Goal: Browse casually

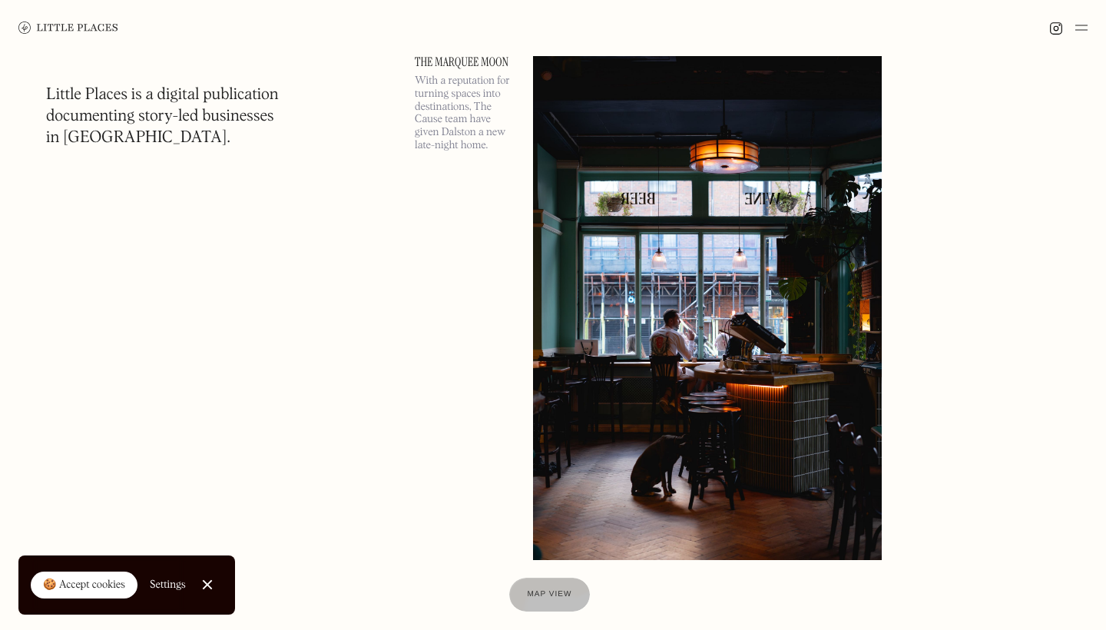
scroll to position [1291, 0]
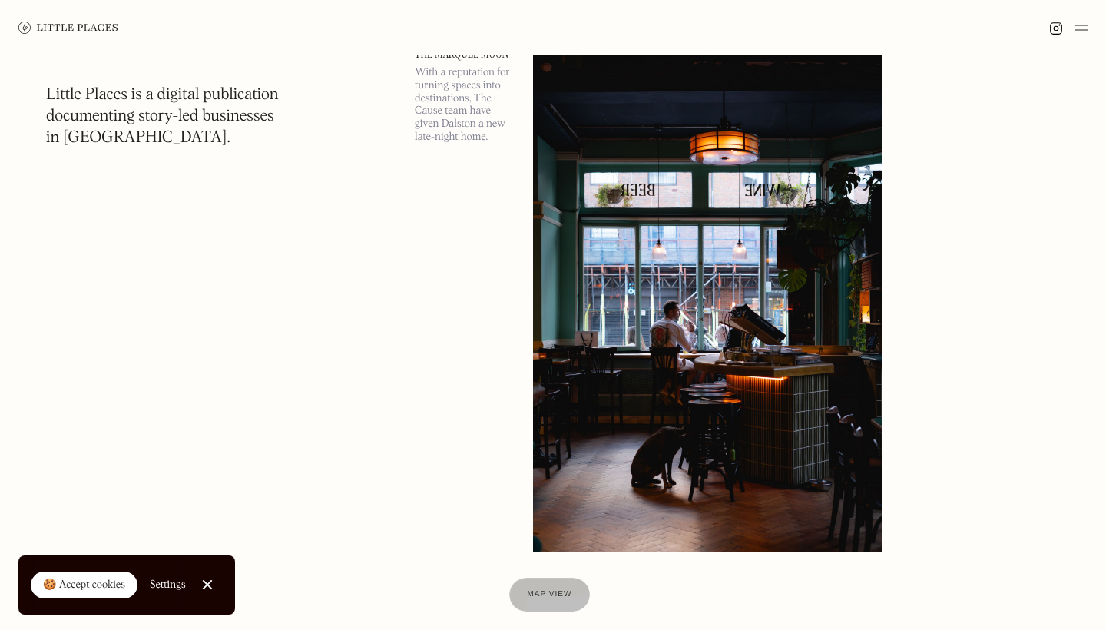
click at [215, 582] on link "Close Cookie Popup" at bounding box center [207, 584] width 31 height 31
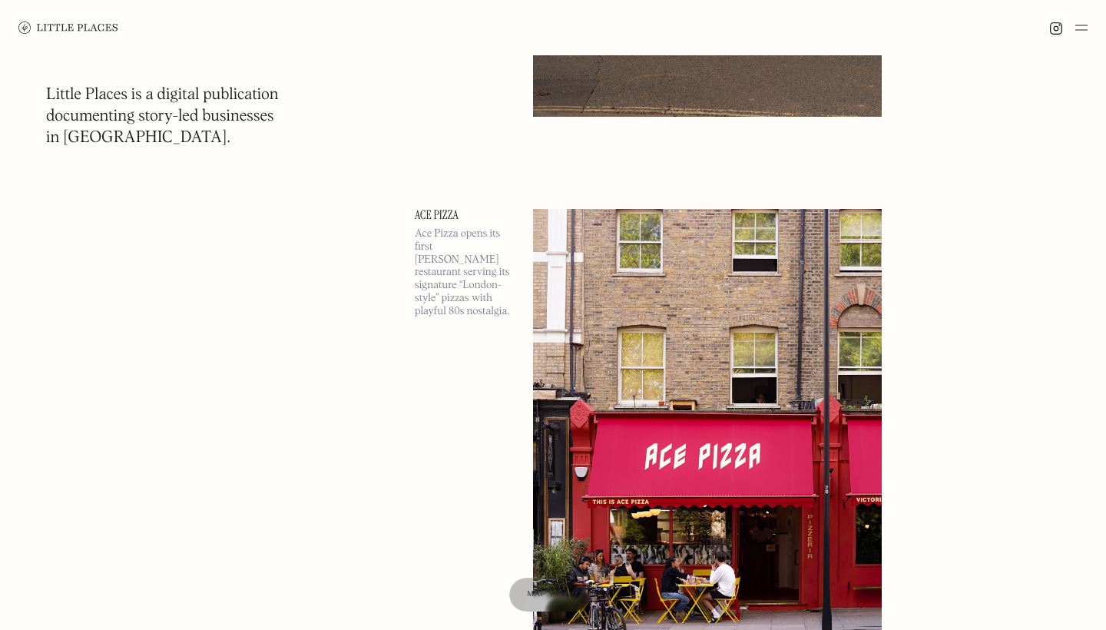
scroll to position [7094, 0]
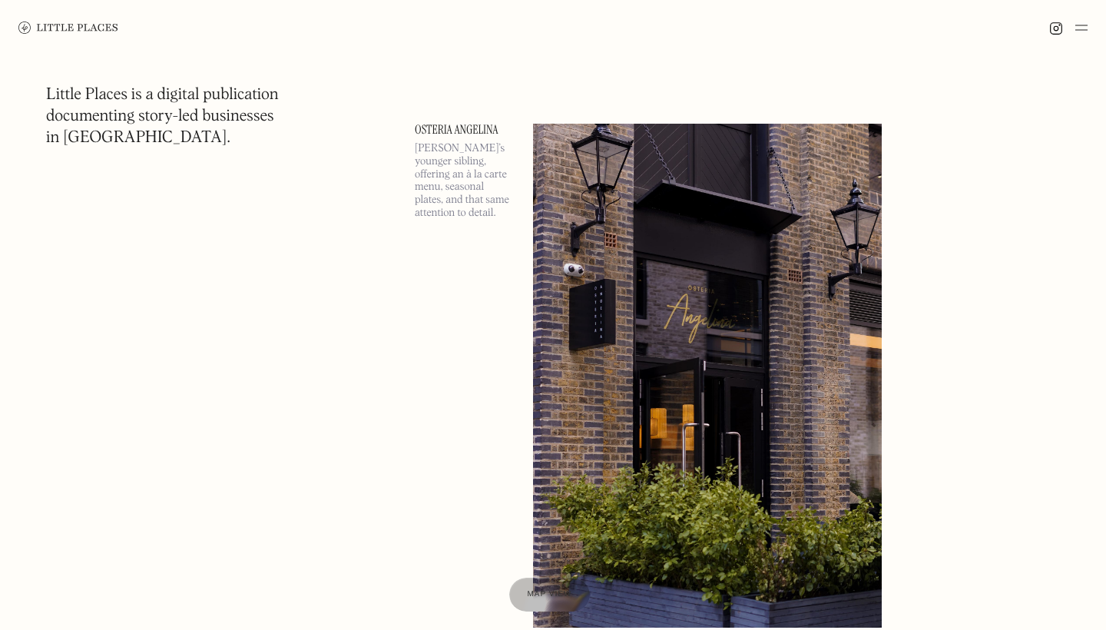
scroll to position [14326, 0]
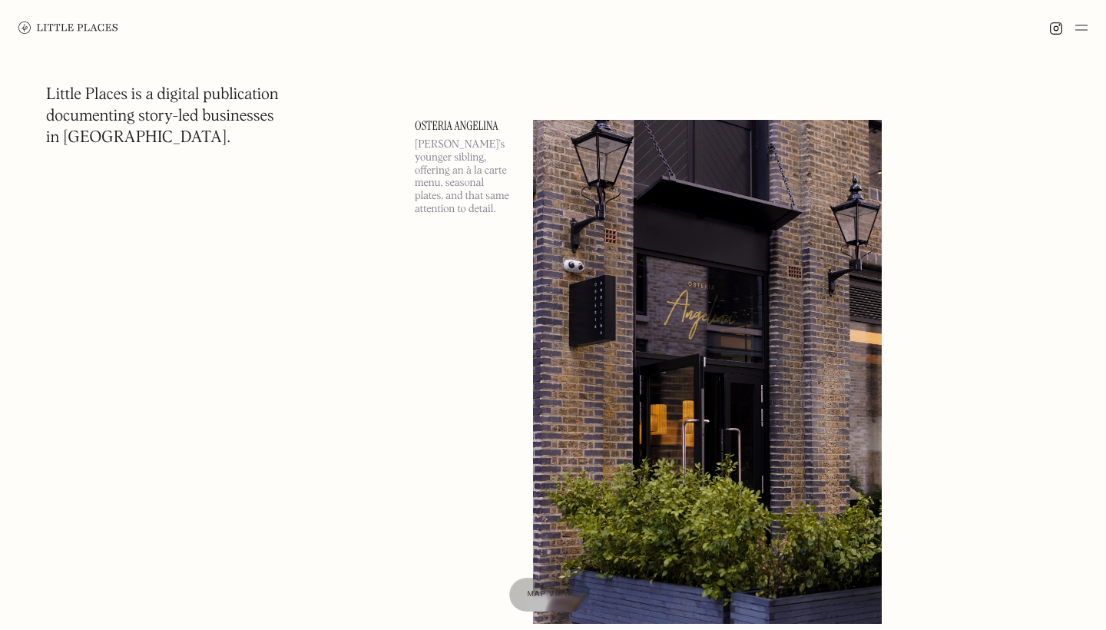
click at [1085, 33] on img at bounding box center [1081, 27] width 12 height 18
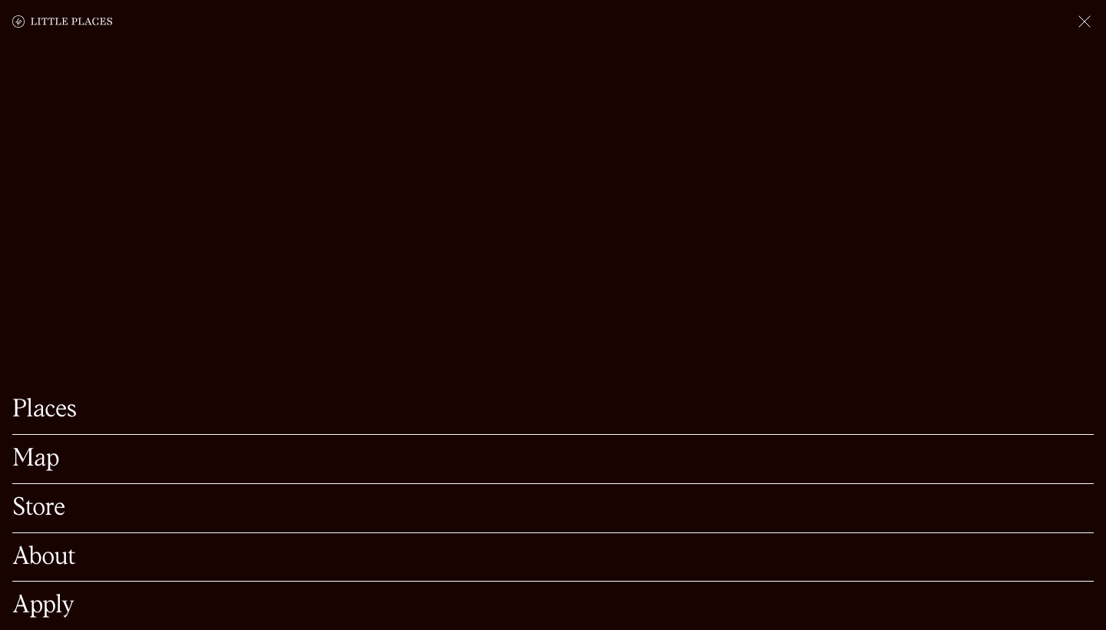
click at [1085, 29] on img at bounding box center [1084, 21] width 18 height 18
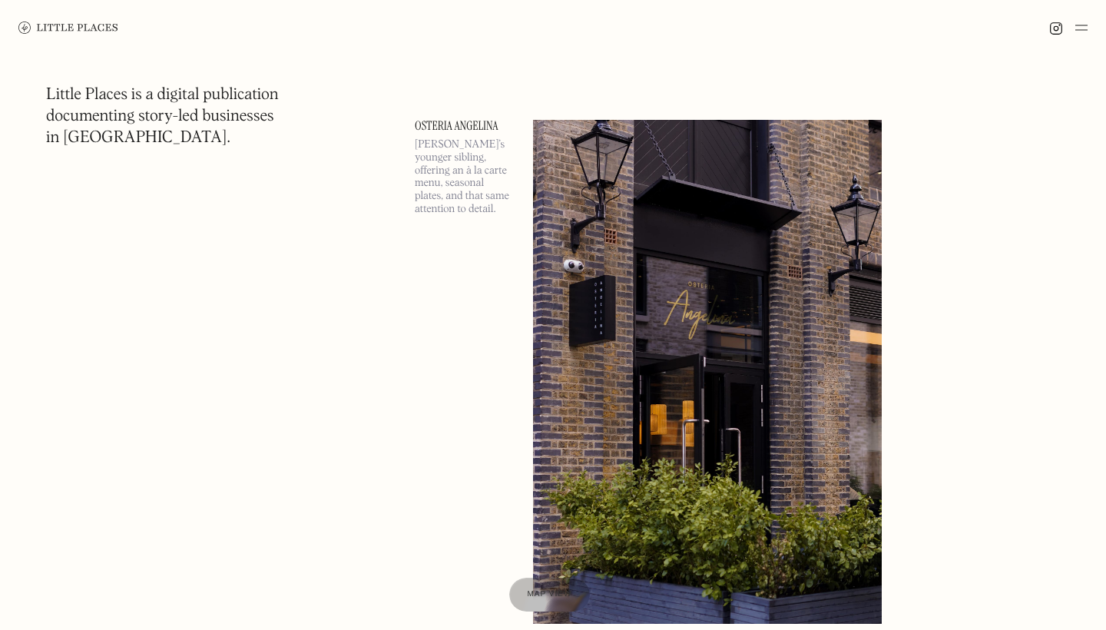
click at [1085, 29] on img at bounding box center [1081, 27] width 12 height 18
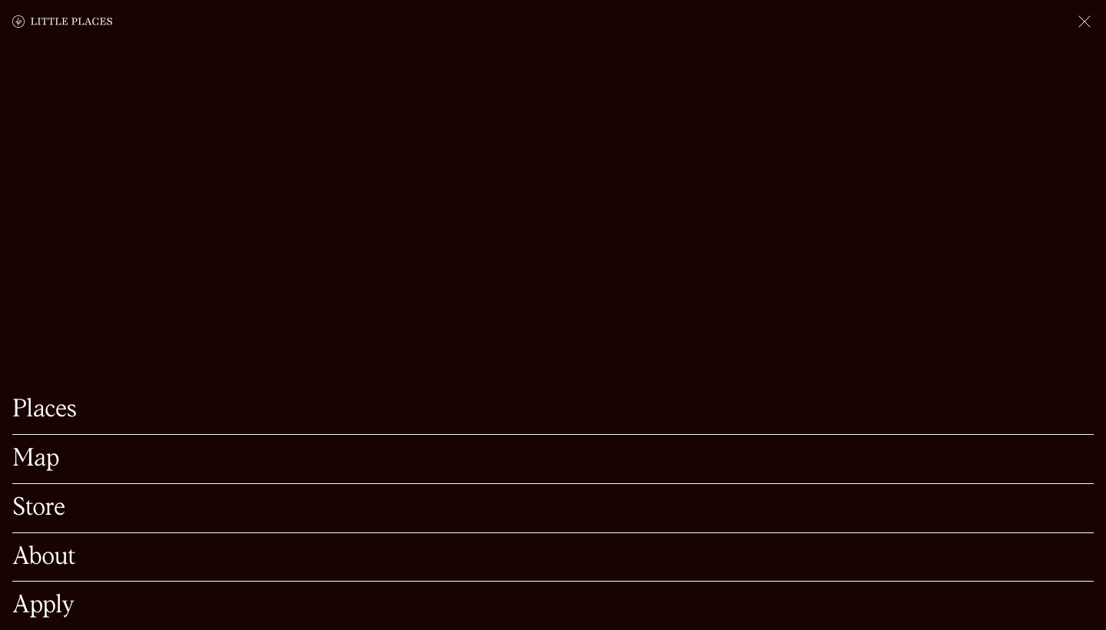
scroll to position [15055, 0]
click at [1087, 20] on img at bounding box center [1084, 21] width 18 height 18
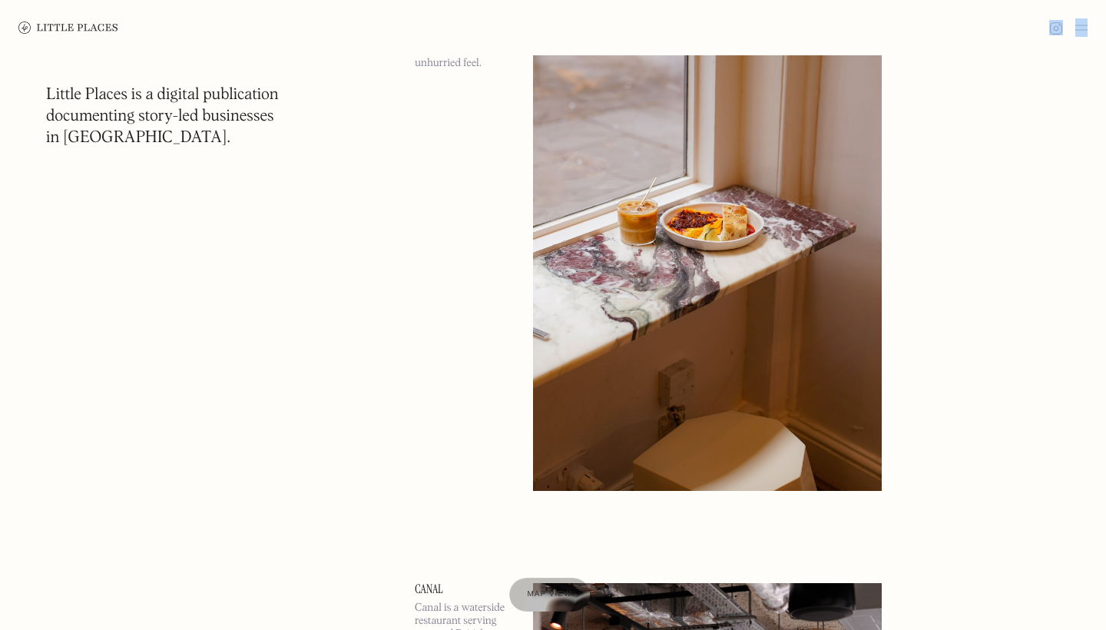
click at [1087, 20] on div at bounding box center [553, 27] width 1106 height 55
click at [1077, 27] on img at bounding box center [1081, 27] width 12 height 18
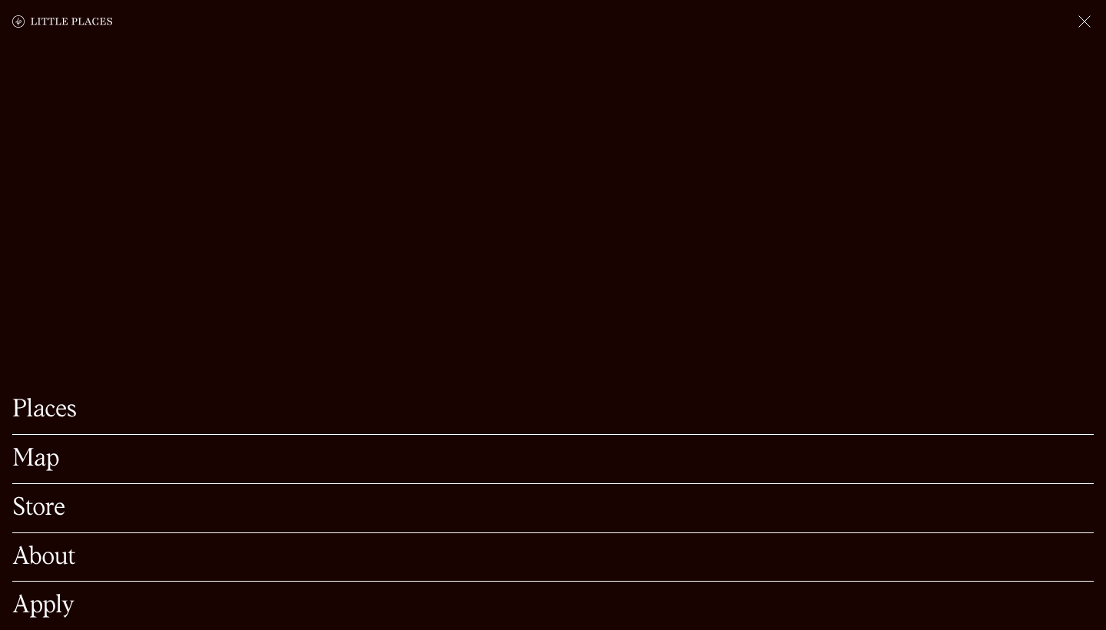
click at [1079, 21] on img at bounding box center [1084, 21] width 18 height 18
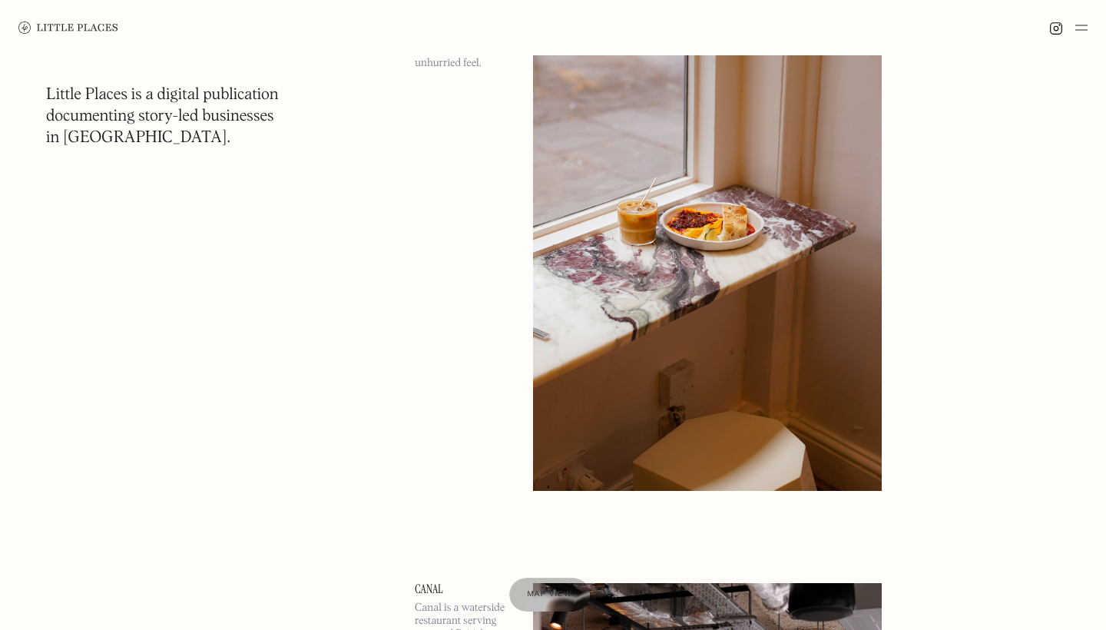
click at [1079, 21] on img at bounding box center [1081, 27] width 12 height 18
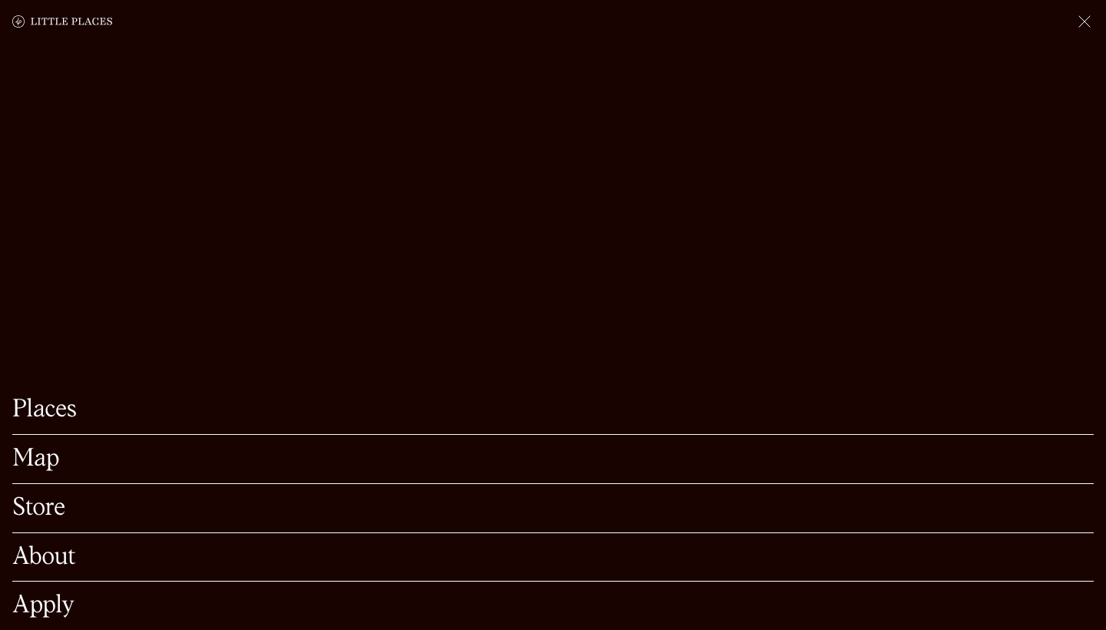
click at [1079, 21] on img at bounding box center [1084, 21] width 18 height 18
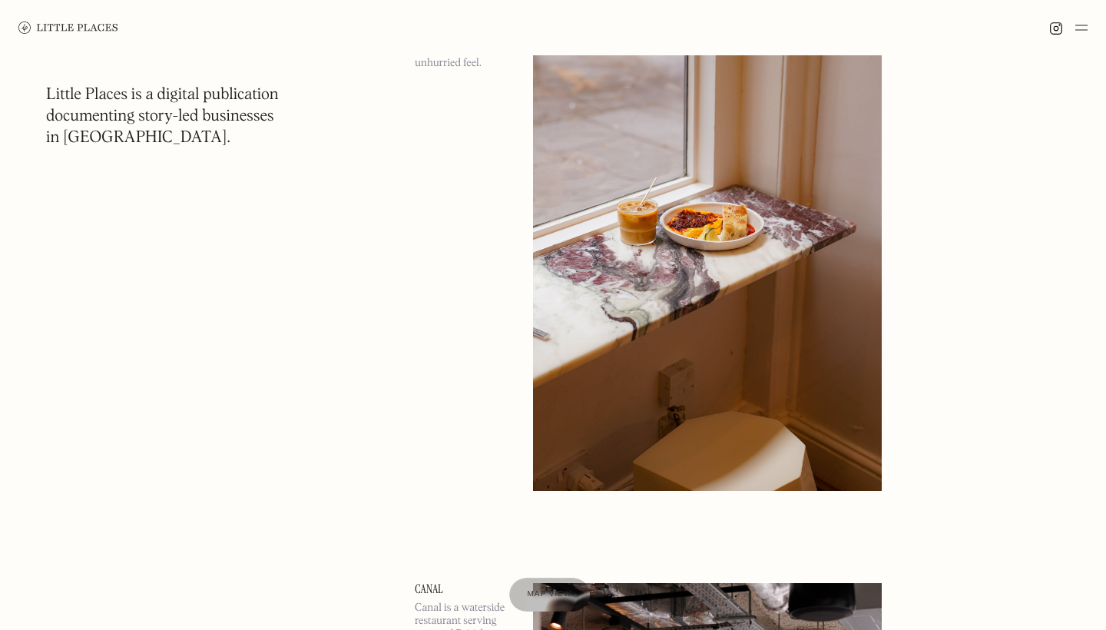
click at [1079, 21] on img at bounding box center [1081, 27] width 12 height 18
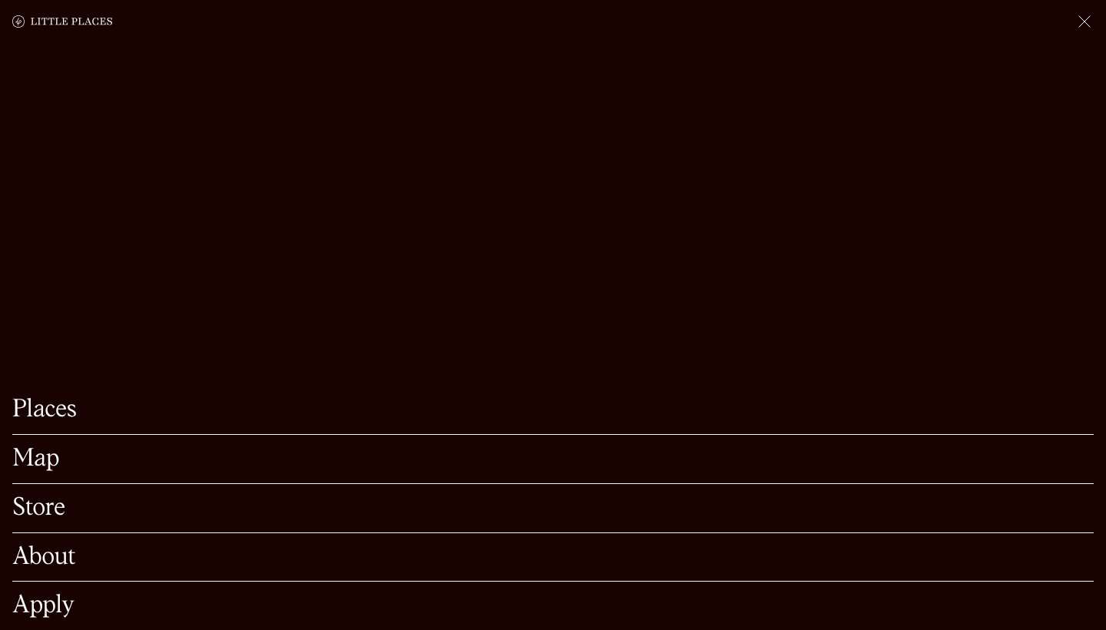
click at [1079, 21] on img at bounding box center [1084, 21] width 18 height 18
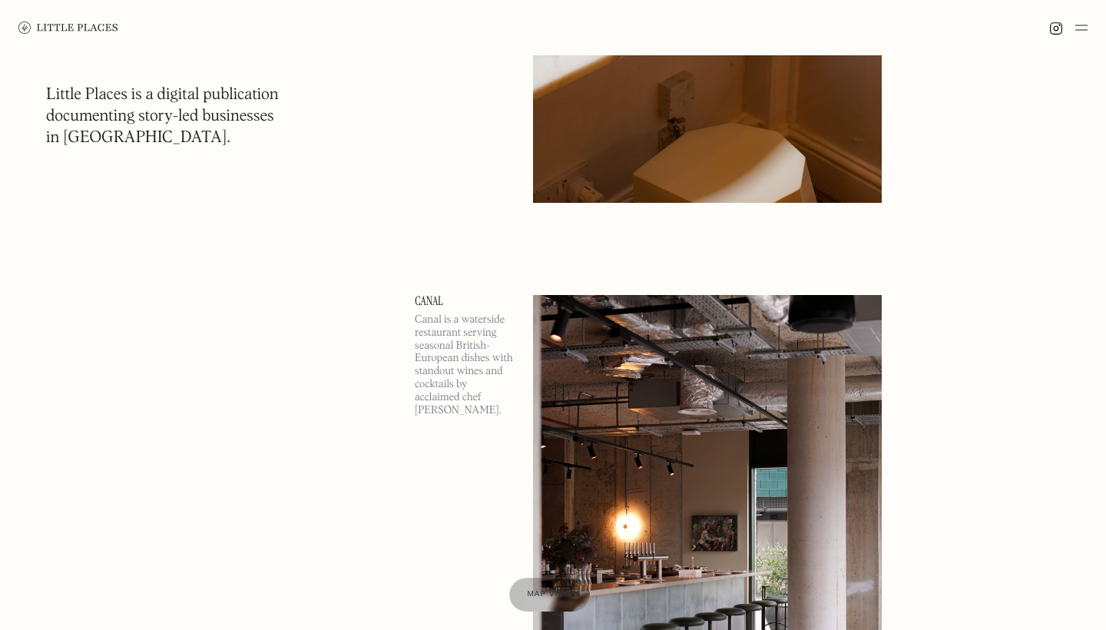
scroll to position [15252, 0]
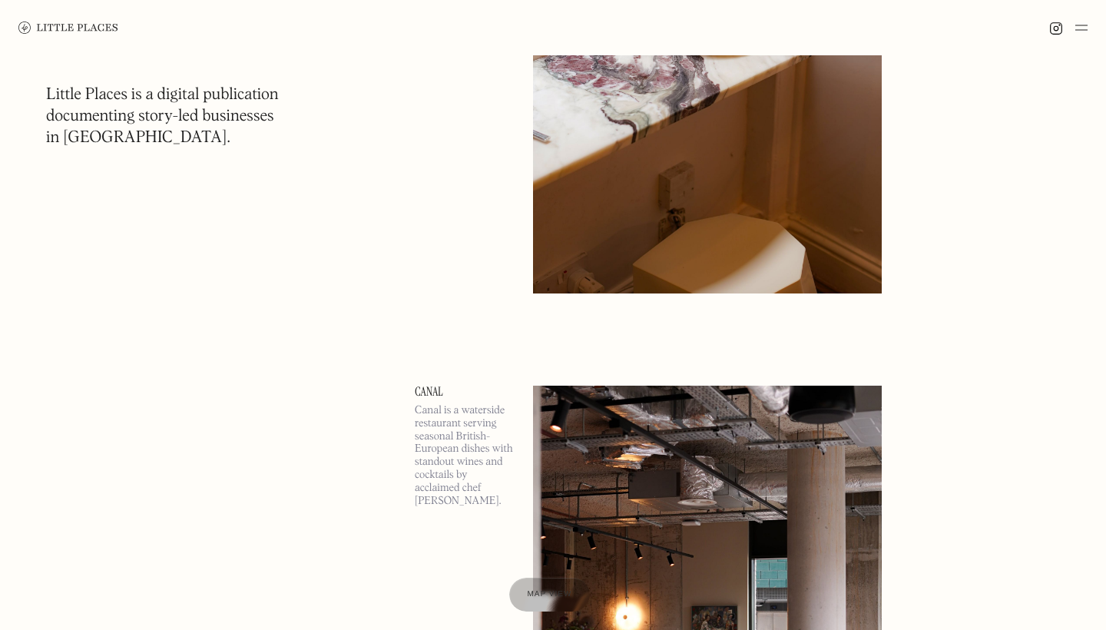
click at [455, 410] on p "Canal is a waterside restaurant serving seasonal British-European dishes with s…" at bounding box center [465, 455] width 100 height 103
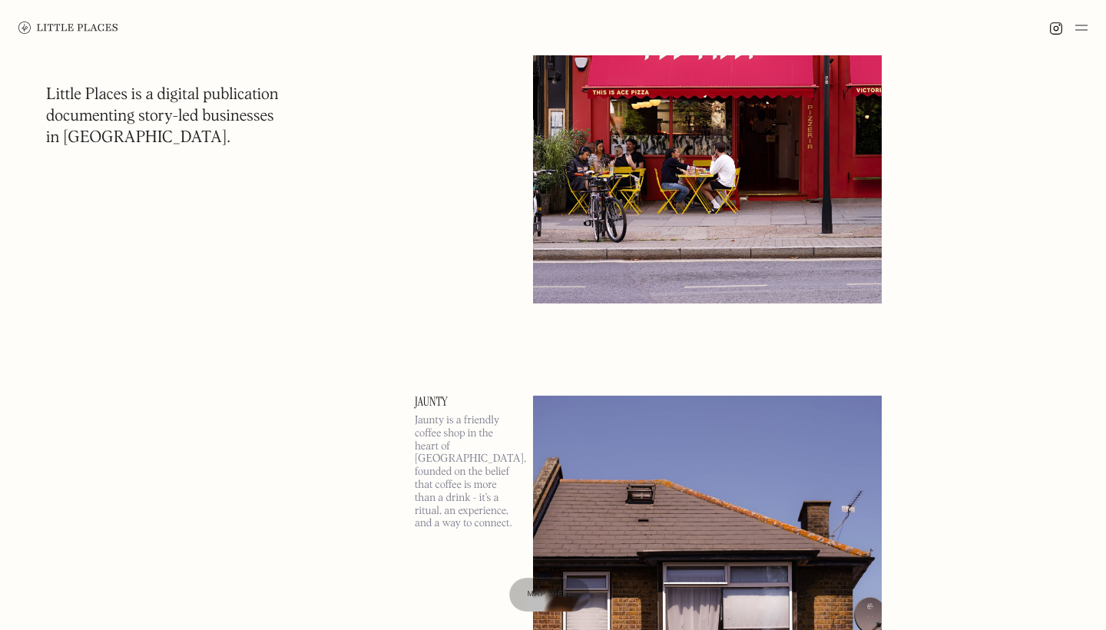
scroll to position [7295, 0]
